Goal: Information Seeking & Learning: Learn about a topic

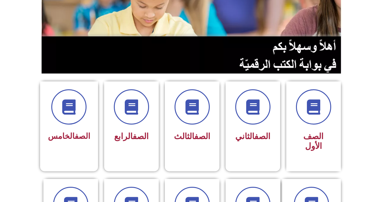
scroll to position [213, 0]
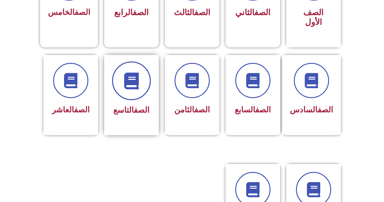
click at [143, 63] on span at bounding box center [131, 80] width 39 height 39
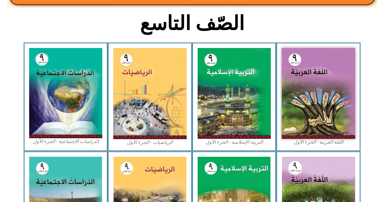
scroll to position [155, 0]
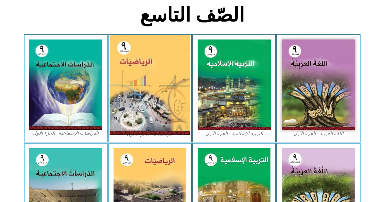
click at [134, 78] on img at bounding box center [150, 85] width 81 height 100
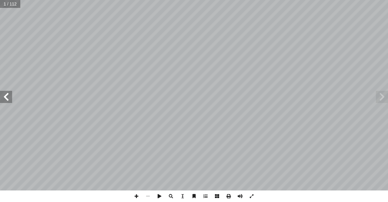
click at [9, 99] on span at bounding box center [6, 97] width 12 height 12
click at [7, 98] on span at bounding box center [6, 97] width 12 height 12
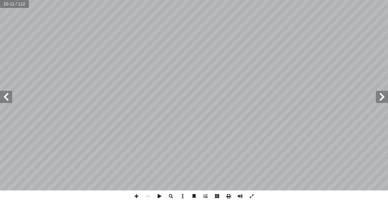
click at [7, 98] on span at bounding box center [6, 97] width 12 height 12
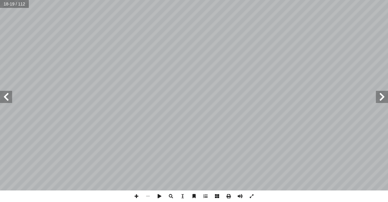
click at [7, 98] on span at bounding box center [6, 97] width 12 height 12
click at [2, 97] on span at bounding box center [6, 97] width 12 height 12
click at [6, 101] on span at bounding box center [6, 97] width 12 height 12
click at [135, 196] on span at bounding box center [137, 196] width 12 height 12
click at [135, 195] on span at bounding box center [137, 196] width 12 height 12
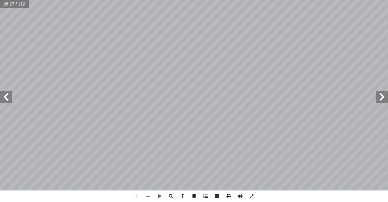
click at [2, 93] on span at bounding box center [6, 97] width 12 height 12
click at [4, 94] on span at bounding box center [6, 97] width 12 height 12
click at [386, 96] on span at bounding box center [382, 97] width 12 height 12
click at [4, 96] on span at bounding box center [6, 97] width 12 height 12
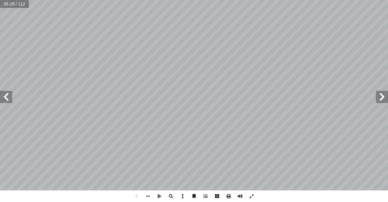
click at [2, 101] on div "24 : ١ ٢ ٦ ، ٢ ٣ ١ ٢ رين � لمقد � يجاد قيم إ � ً هيبا ُ وص ً � [PERSON_NAME] ُ …" at bounding box center [194, 95] width 388 height 190
click at [3, 100] on span at bounding box center [6, 97] width 12 height 12
click at [4, 100] on span at bounding box center [6, 97] width 12 height 12
click at [387, 97] on span at bounding box center [382, 97] width 12 height 12
